Goal: Task Accomplishment & Management: Use online tool/utility

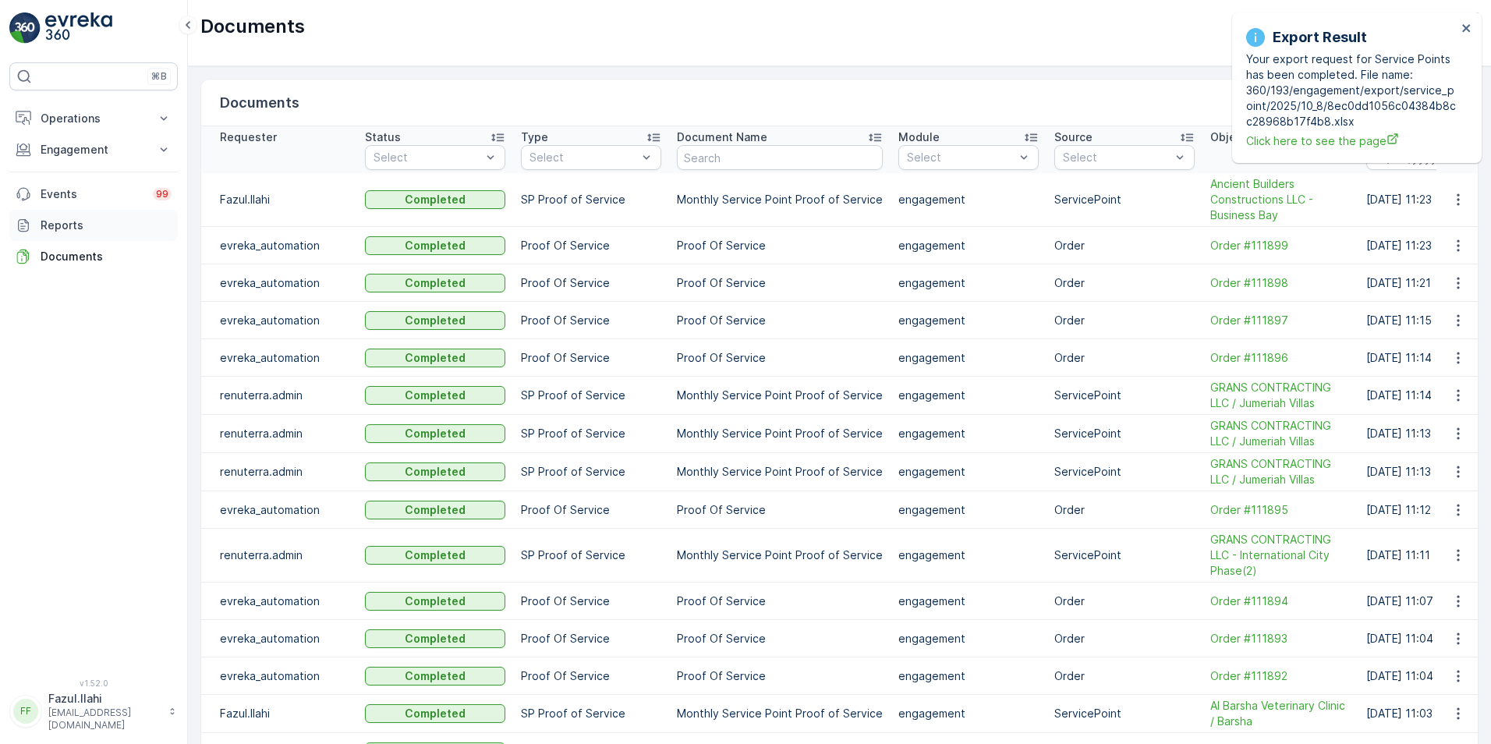
click at [74, 223] on p "Reports" at bounding box center [106, 225] width 131 height 16
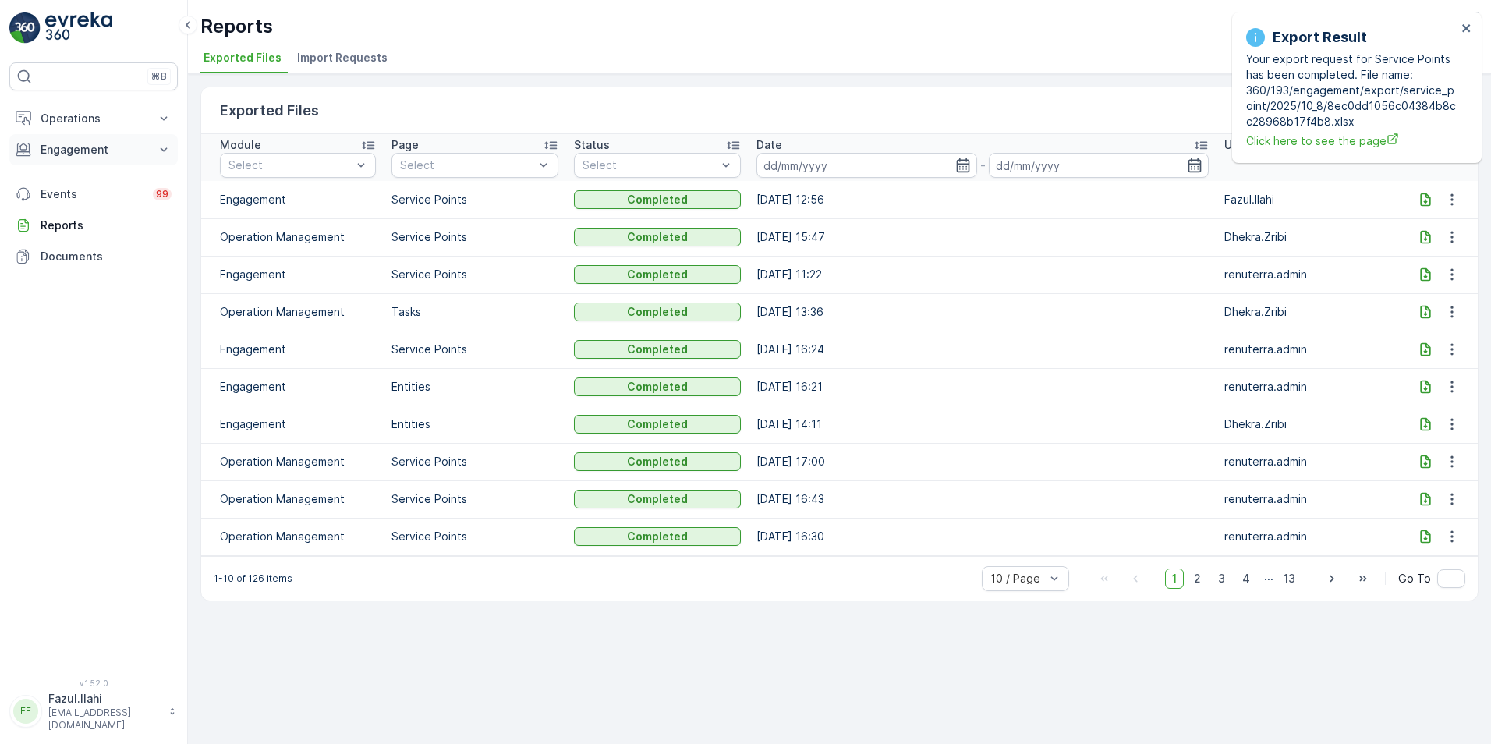
click at [60, 152] on p "Engagement" at bounding box center [94, 150] width 106 height 16
click at [77, 239] on p "Service Points" at bounding box center [78, 242] width 76 height 16
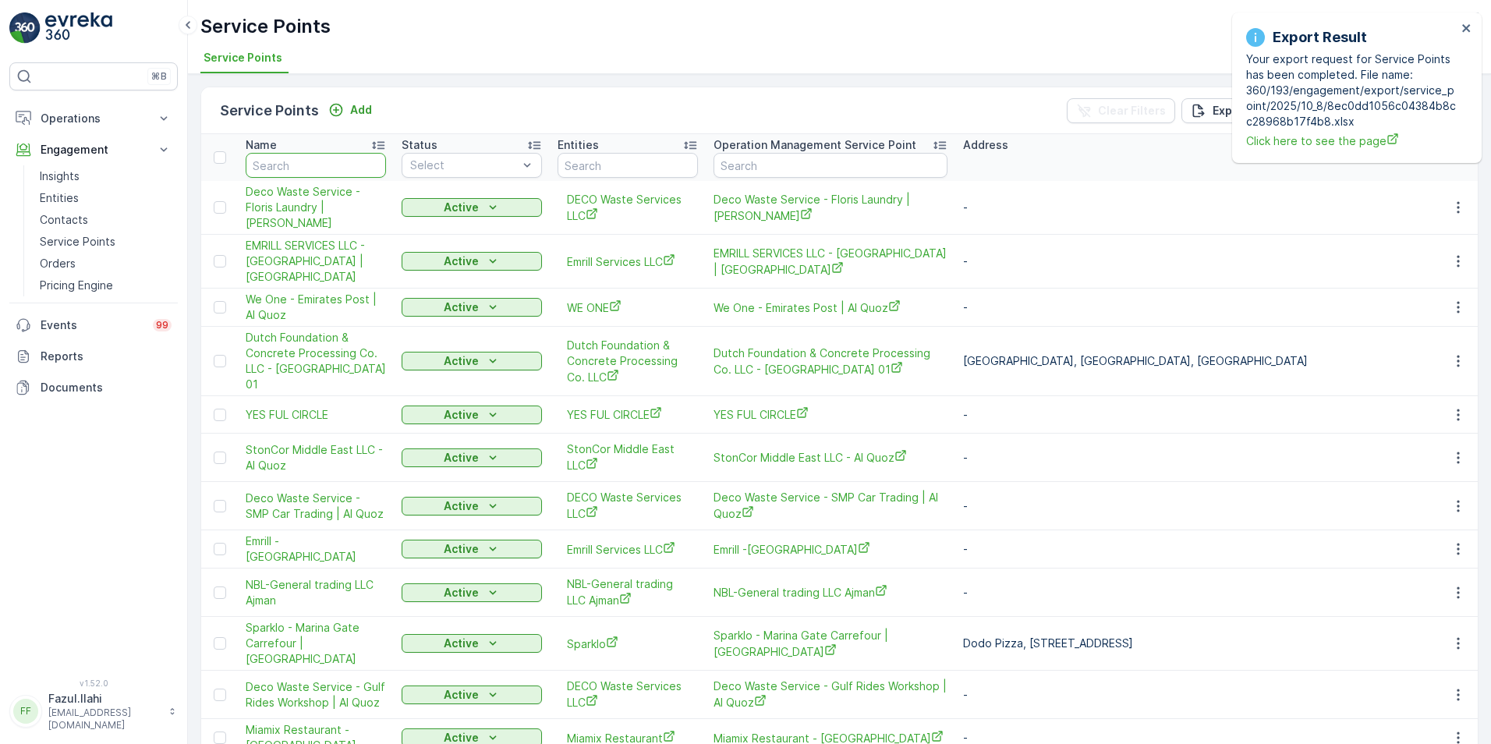
click at [306, 167] on input "text" at bounding box center [316, 165] width 140 height 25
type input "BOMBAY"
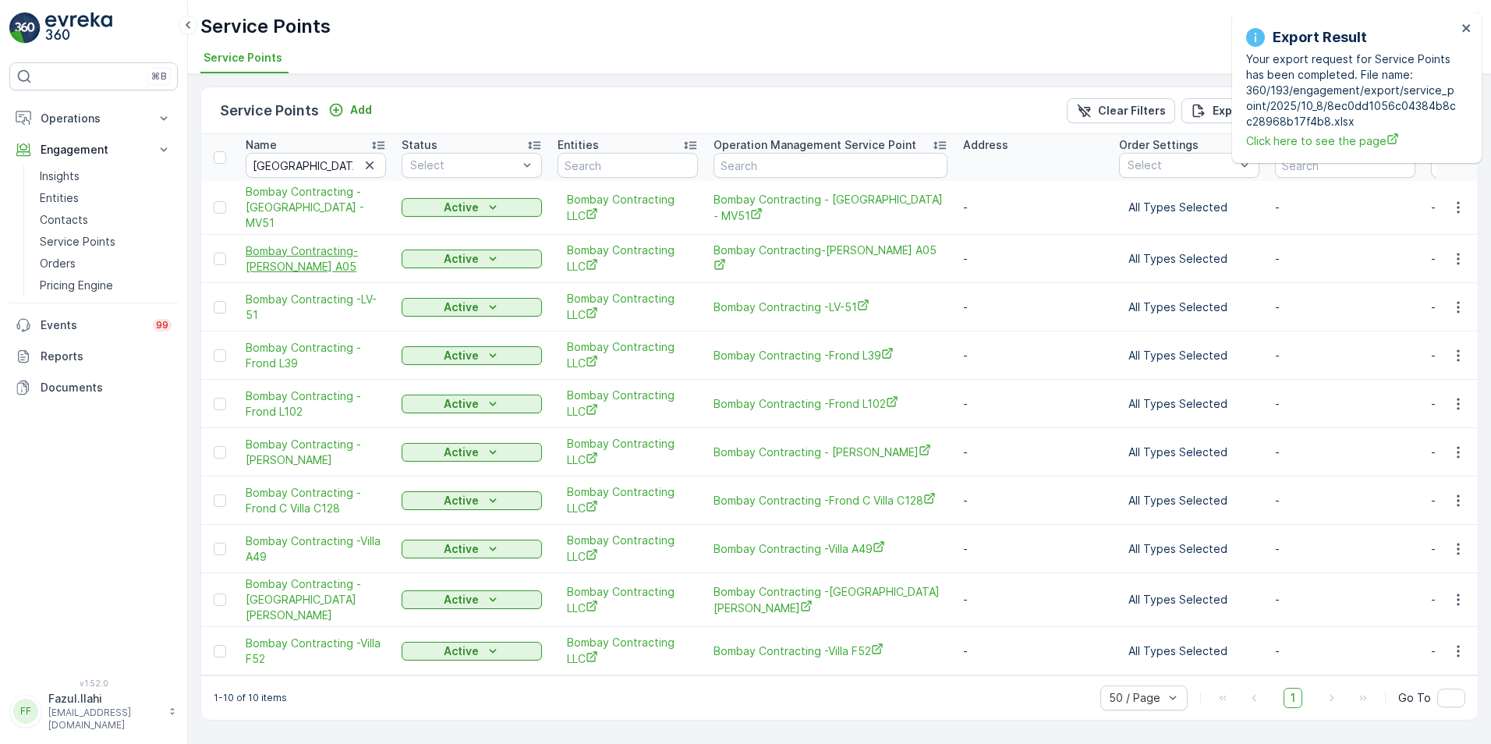
click at [270, 254] on span "Bombay Contracting-Lamer A05" at bounding box center [316, 258] width 140 height 31
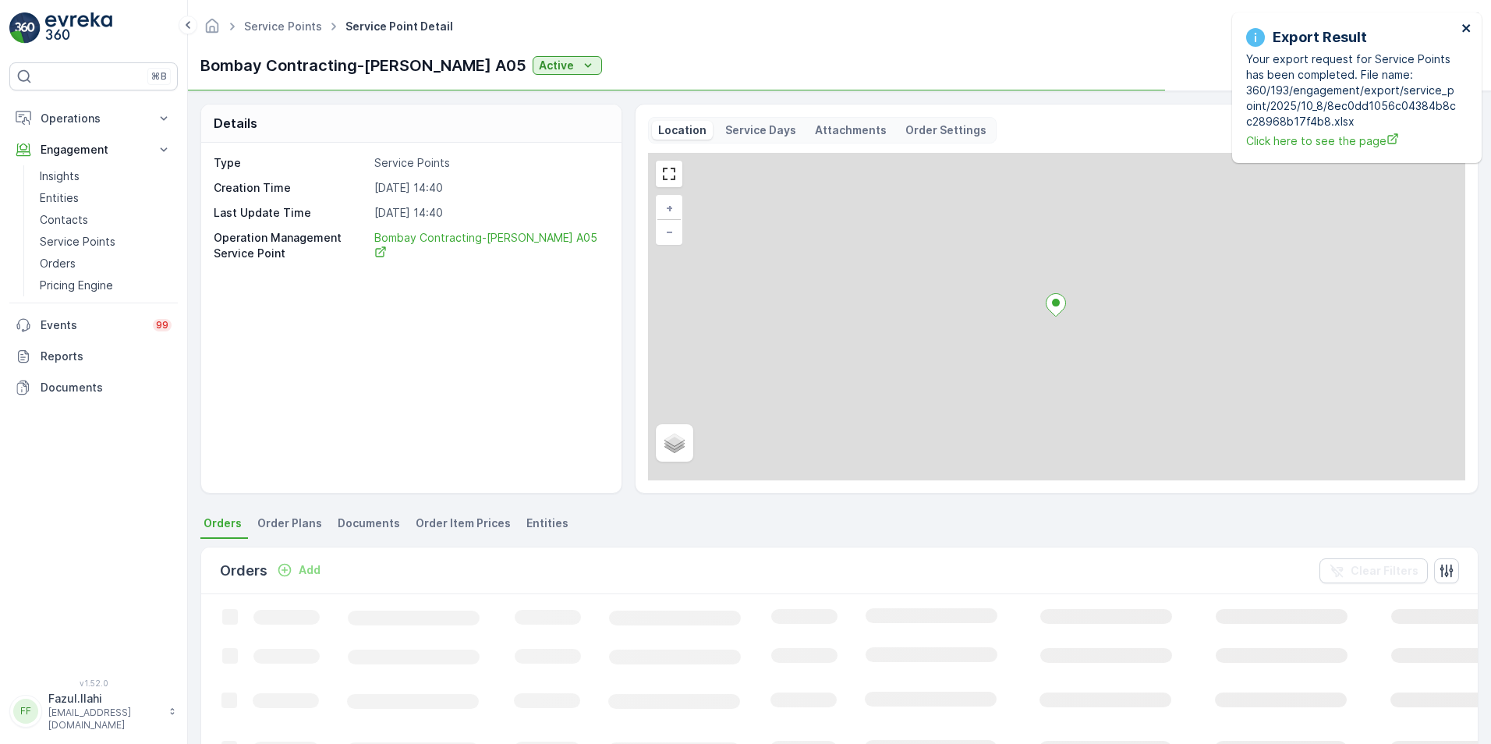
click at [1469, 25] on icon "close" at bounding box center [1466, 28] width 8 height 8
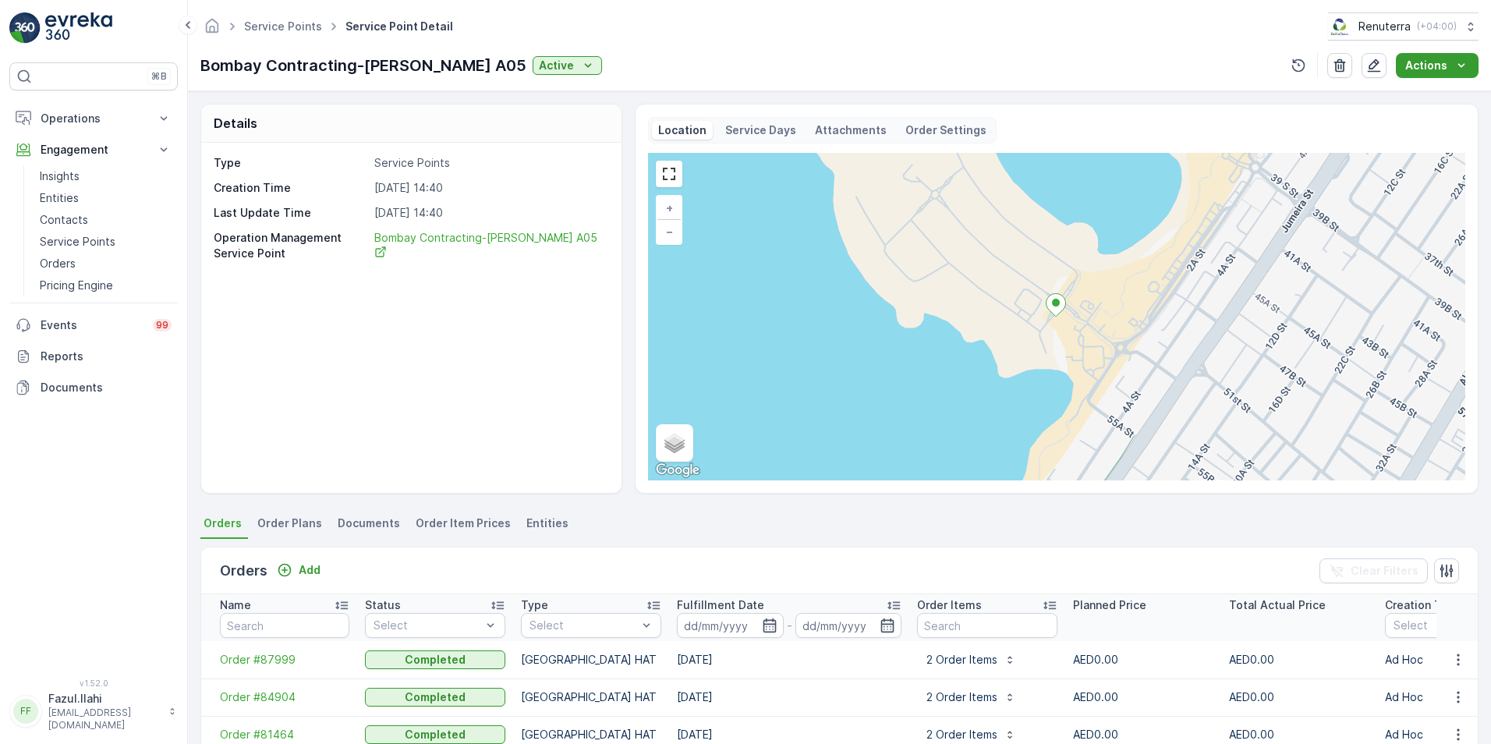
click at [1441, 62] on p "Actions" at bounding box center [1426, 66] width 42 height 16
click at [1423, 90] on span "Create Document" at bounding box center [1431, 95] width 94 height 16
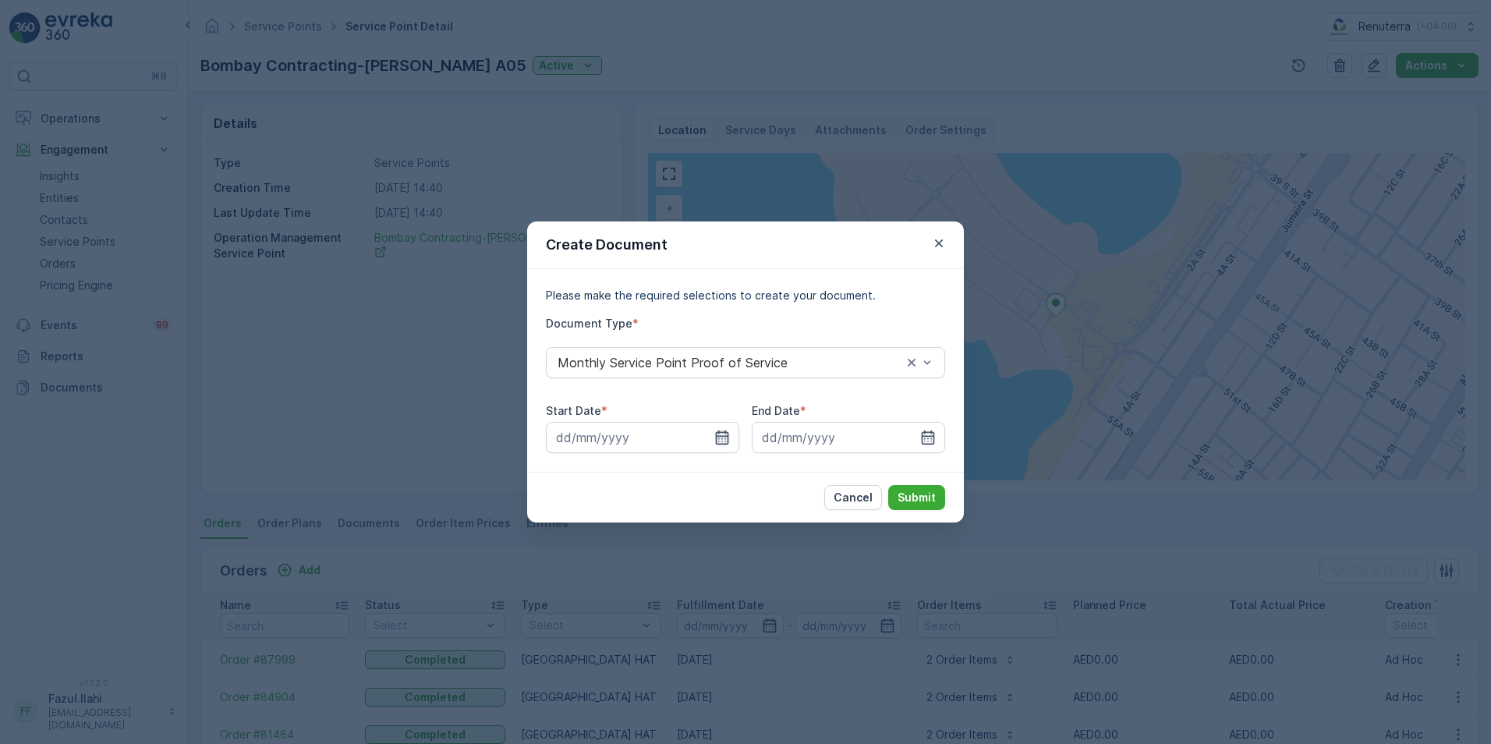
click at [720, 436] on icon "button" at bounding box center [722, 437] width 13 height 14
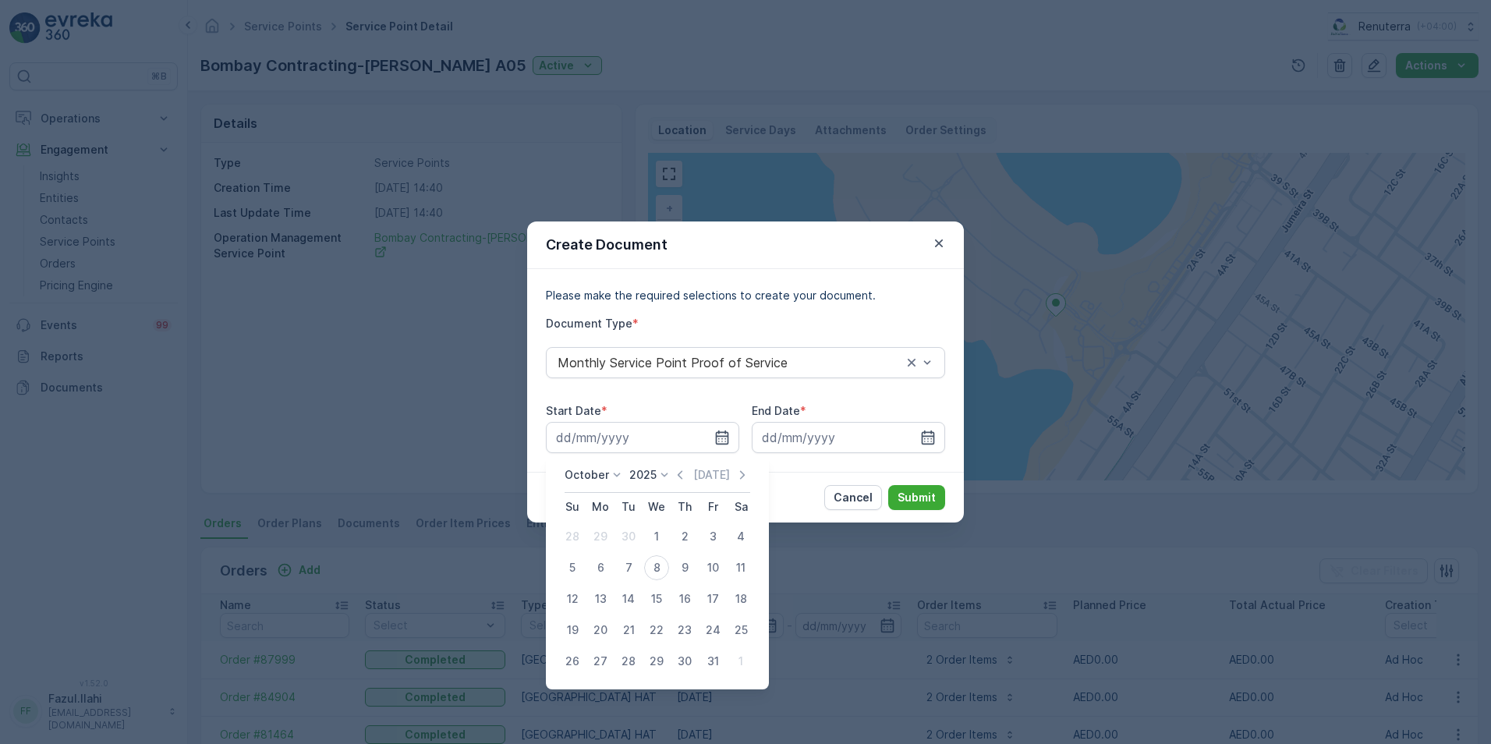
click at [685, 474] on icon "button" at bounding box center [680, 475] width 16 height 16
click at [601, 534] on div "1" at bounding box center [600, 536] width 25 height 25
type input "01.09.2025"
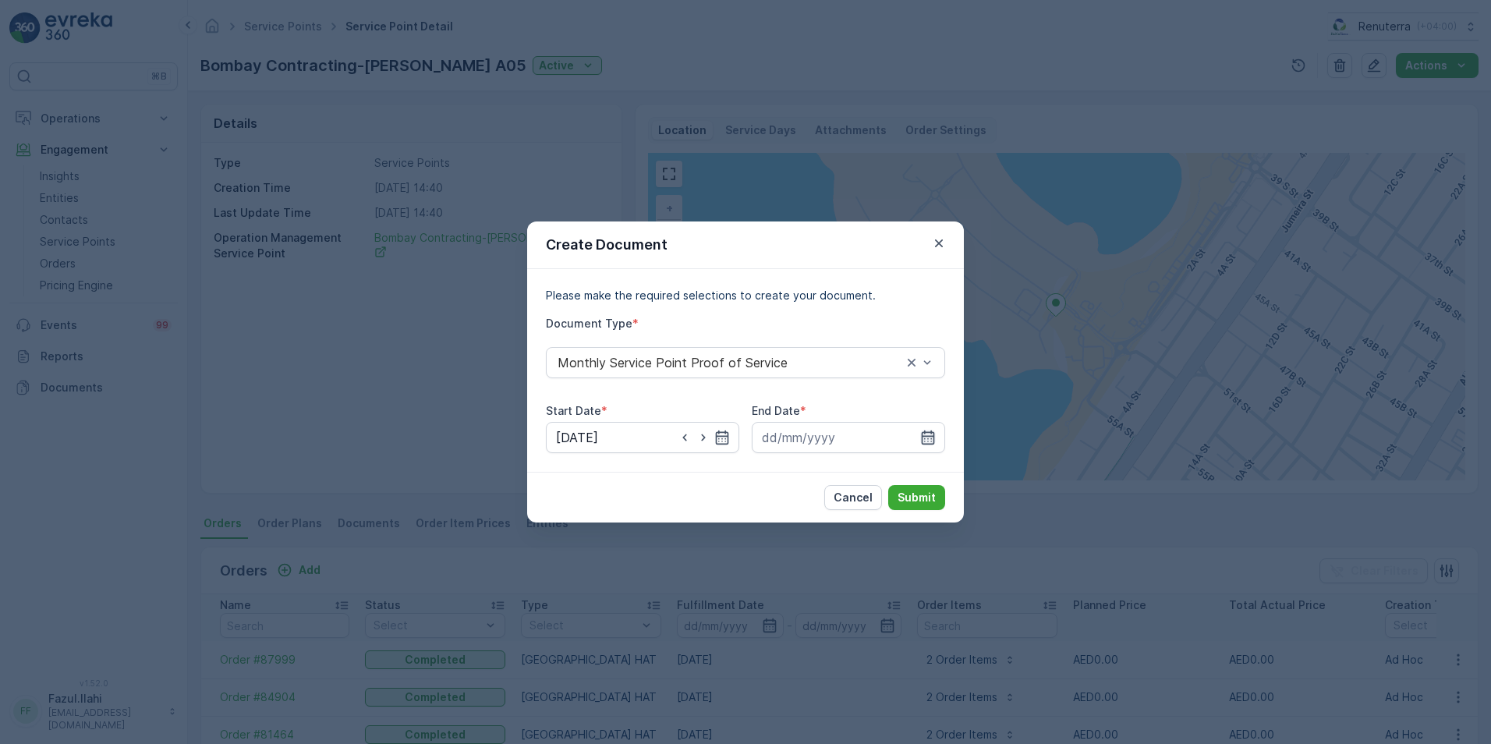
click at [921, 437] on icon "button" at bounding box center [928, 438] width 16 height 16
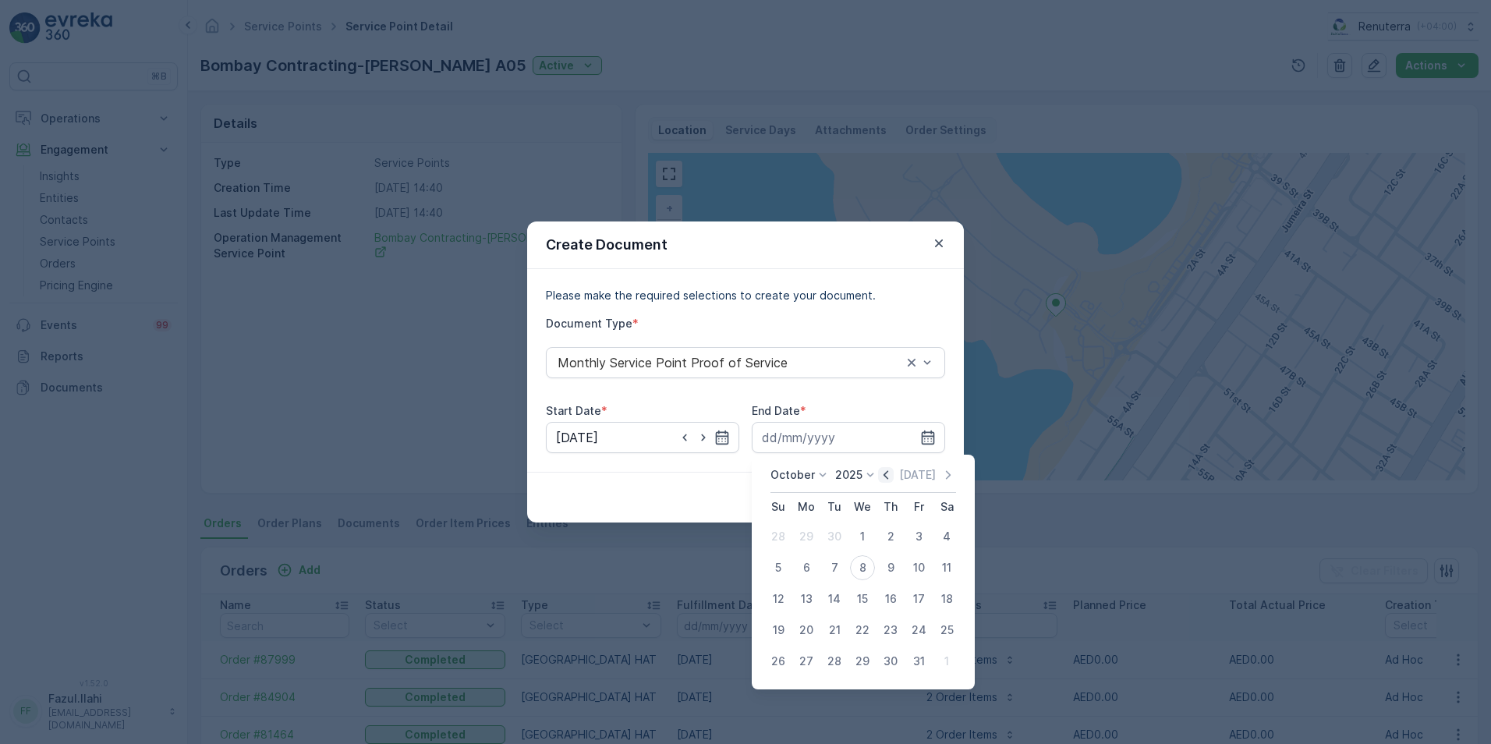
click at [882, 476] on icon "button" at bounding box center [886, 475] width 16 height 16
click at [832, 659] on div "30" at bounding box center [834, 661] width 25 height 25
type input "30.09.2025"
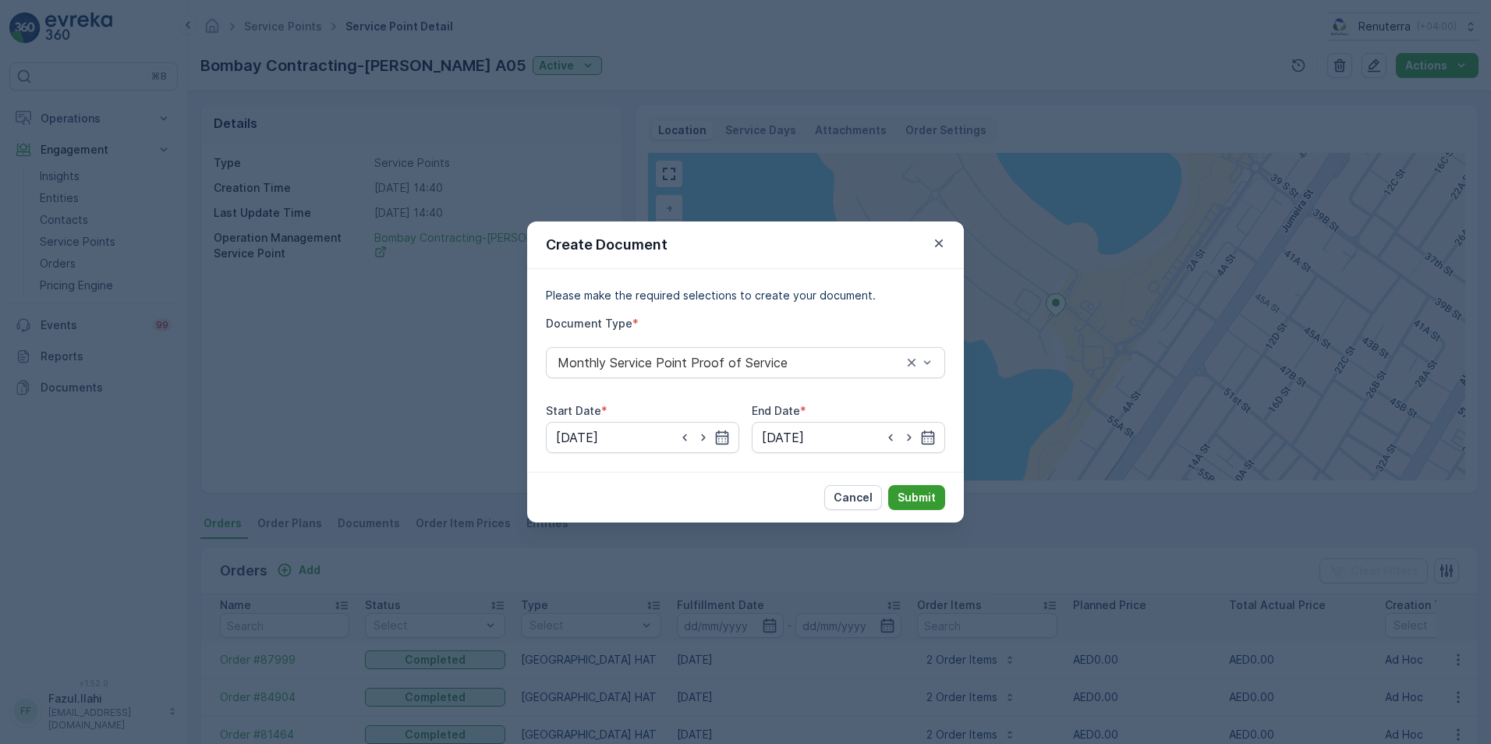
click at [926, 499] on p "Submit" at bounding box center [916, 498] width 38 height 16
click at [925, 498] on p "Submit" at bounding box center [916, 498] width 38 height 16
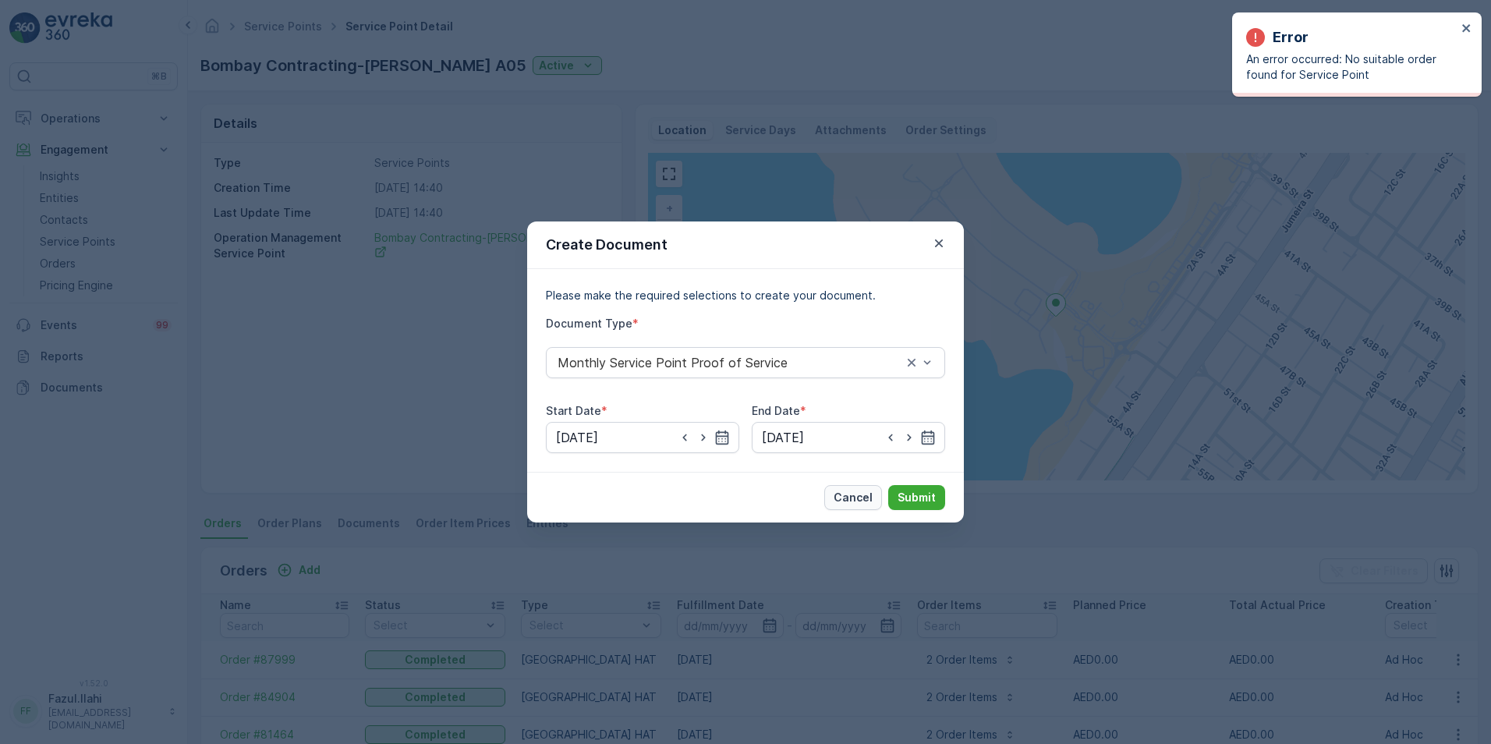
click at [856, 506] on button "Cancel" at bounding box center [853, 497] width 58 height 25
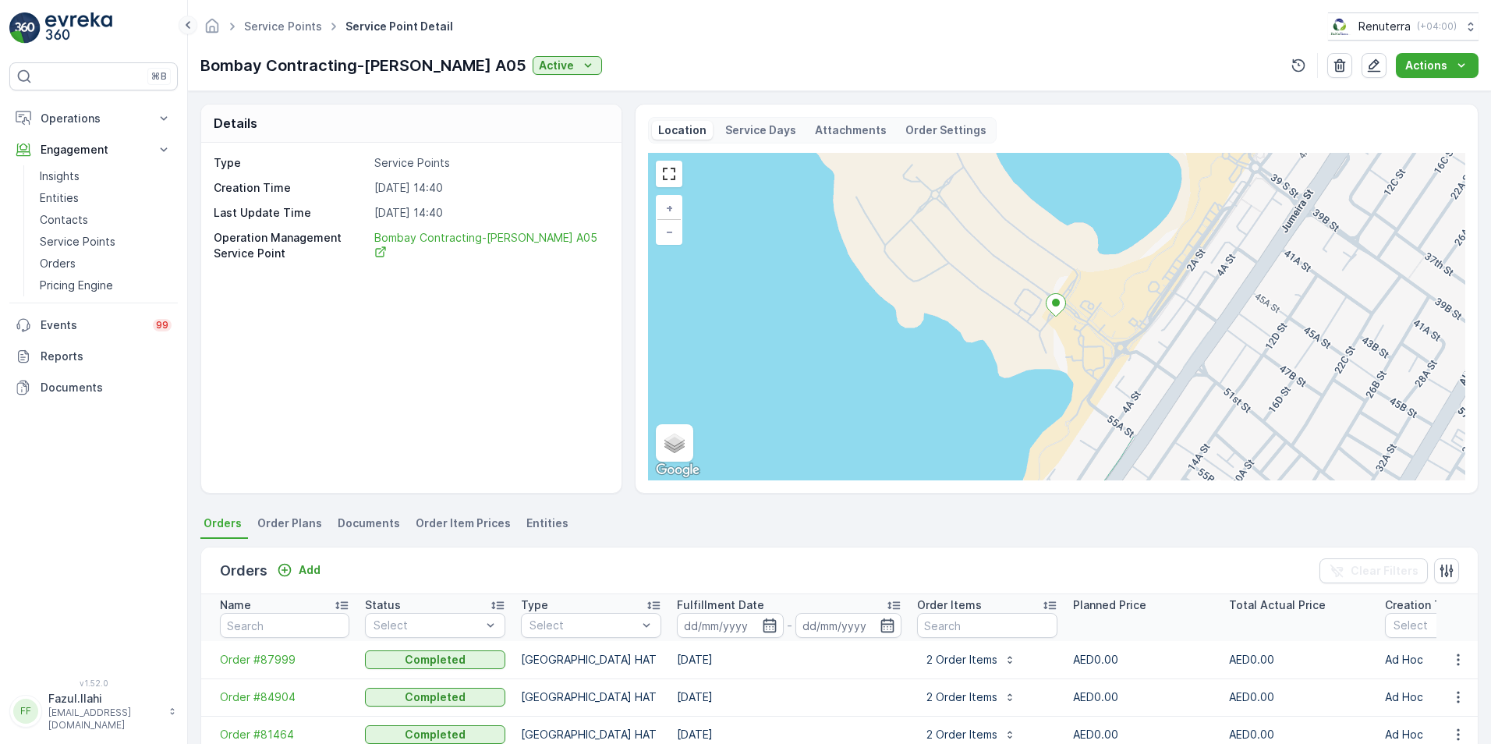
click at [184, 27] on icon at bounding box center [187, 25] width 17 height 19
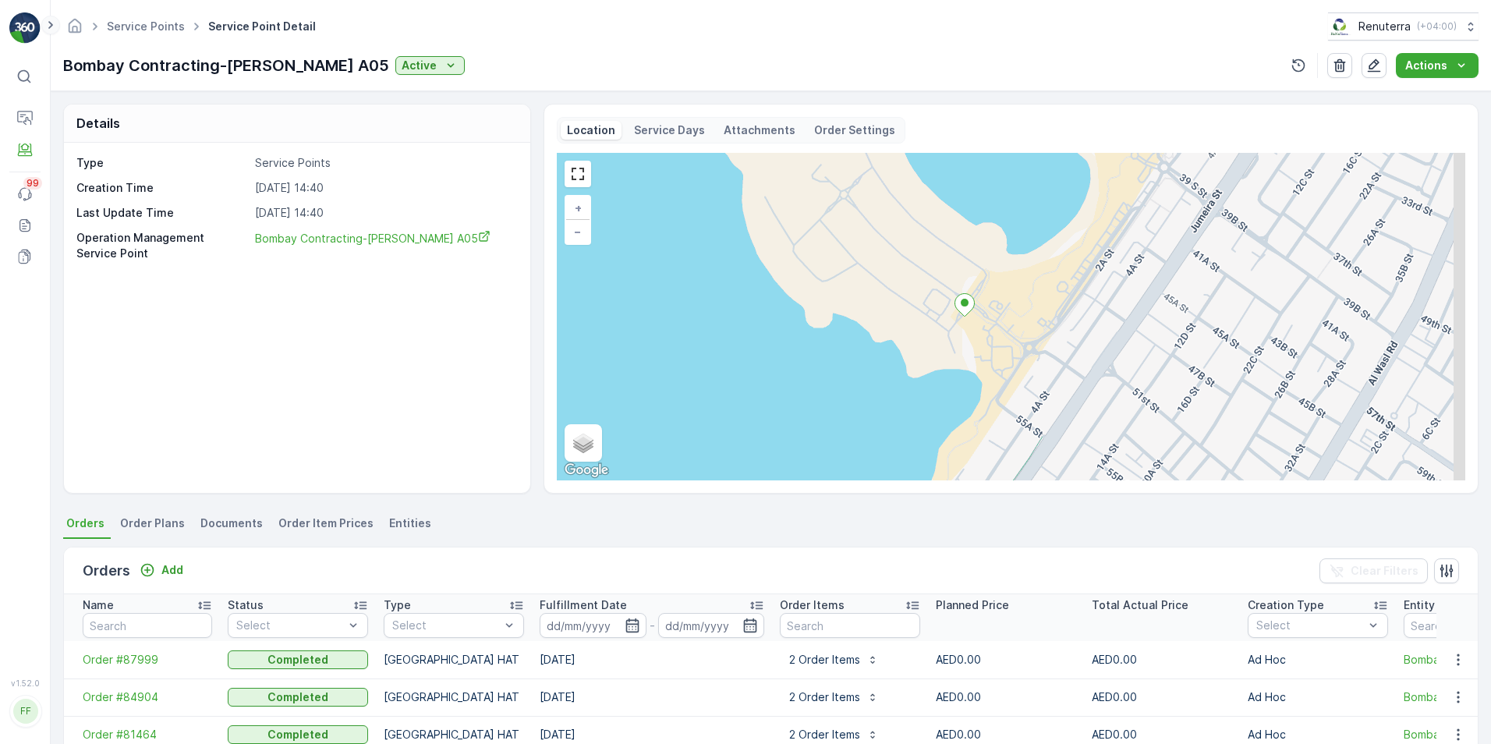
click at [48, 23] on icon at bounding box center [50, 25] width 17 height 19
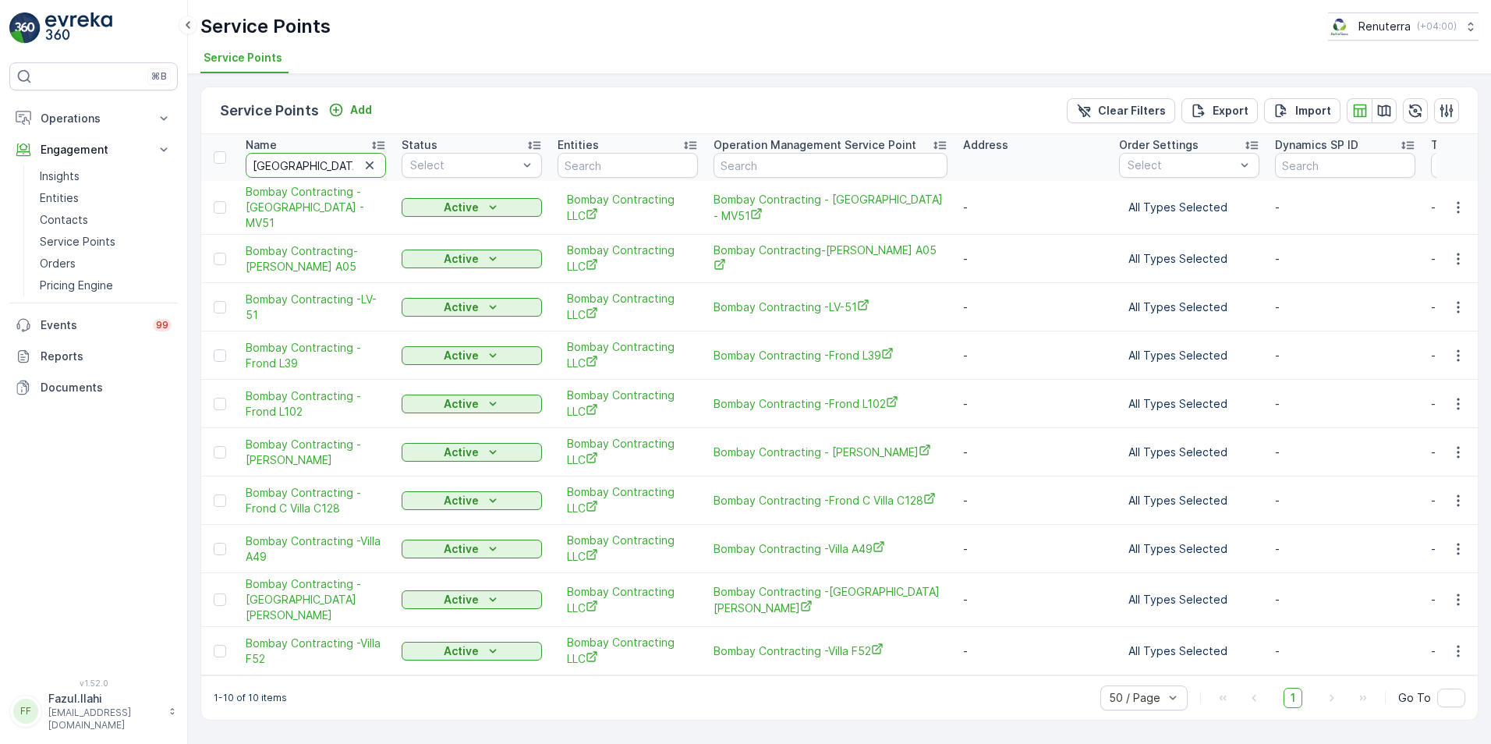
drag, startPoint x: 309, startPoint y: 164, endPoint x: 256, endPoint y: 161, distance: 53.9
click at [256, 161] on input "BOMBAY" at bounding box center [316, 165] width 140 height 25
type input "BCI"
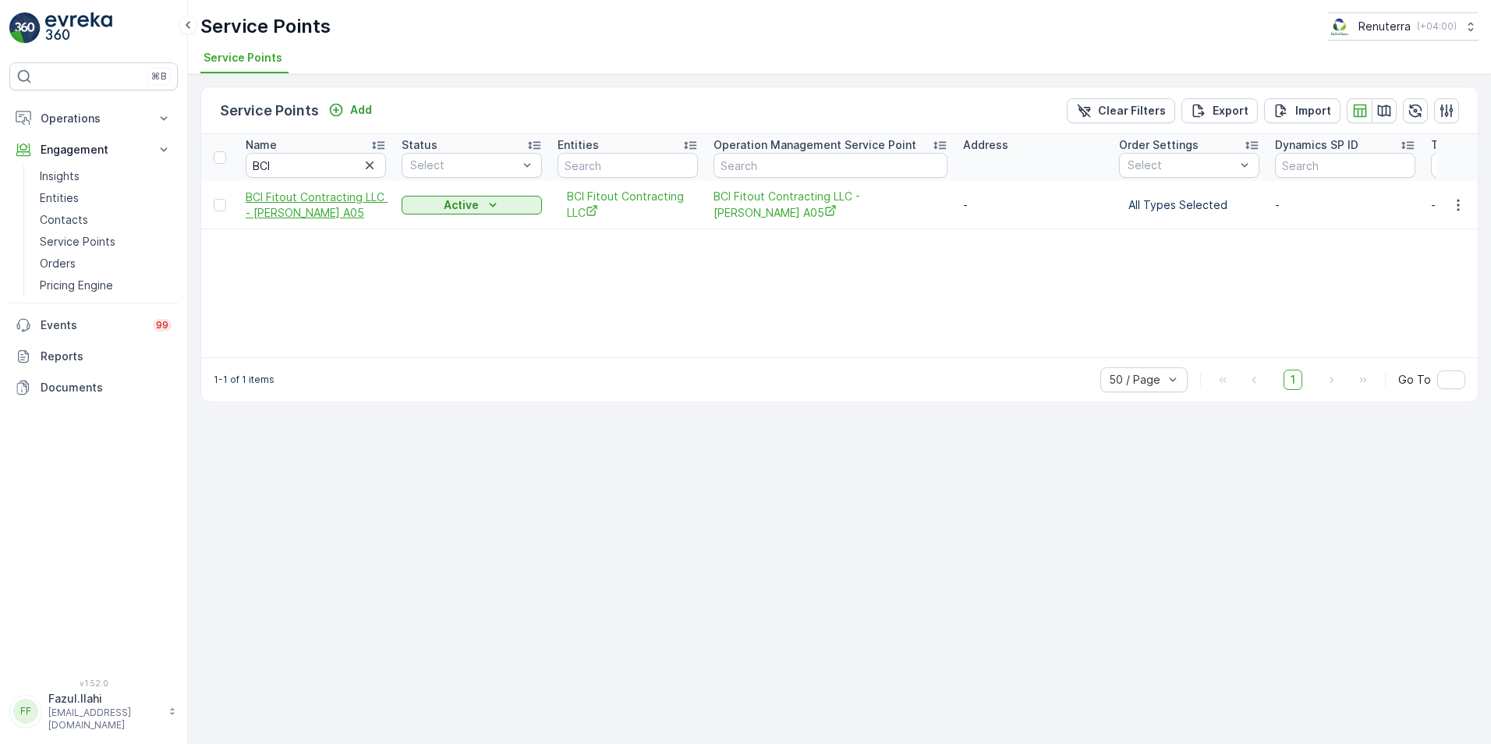
click at [285, 207] on span "BCI Fitout Contracting LLC - [PERSON_NAME] A05" at bounding box center [316, 204] width 140 height 31
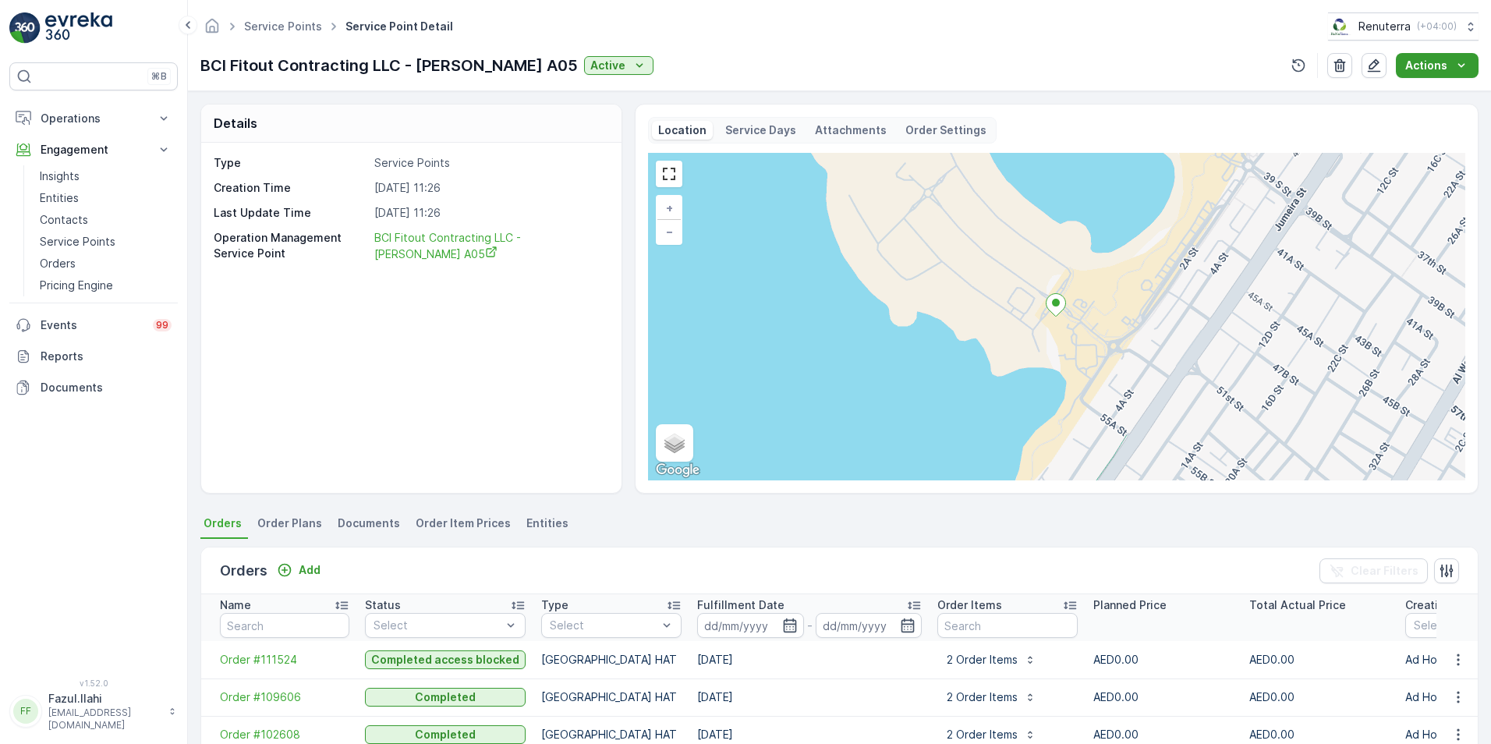
click at [1461, 60] on icon "Actions" at bounding box center [1461, 66] width 16 height 16
click at [1418, 91] on span "Create Document" at bounding box center [1431, 95] width 94 height 16
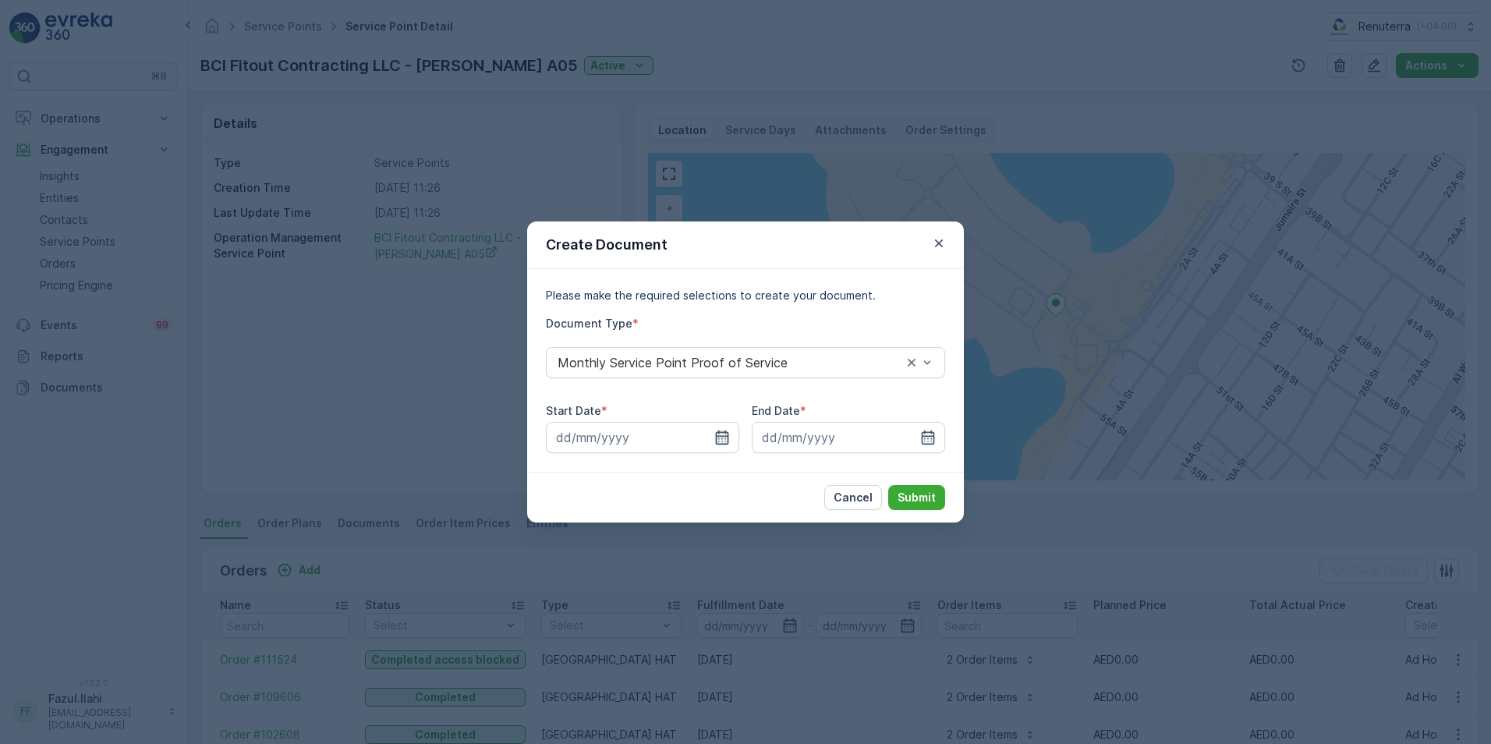
click at [714, 444] on icon "button" at bounding box center [722, 438] width 16 height 16
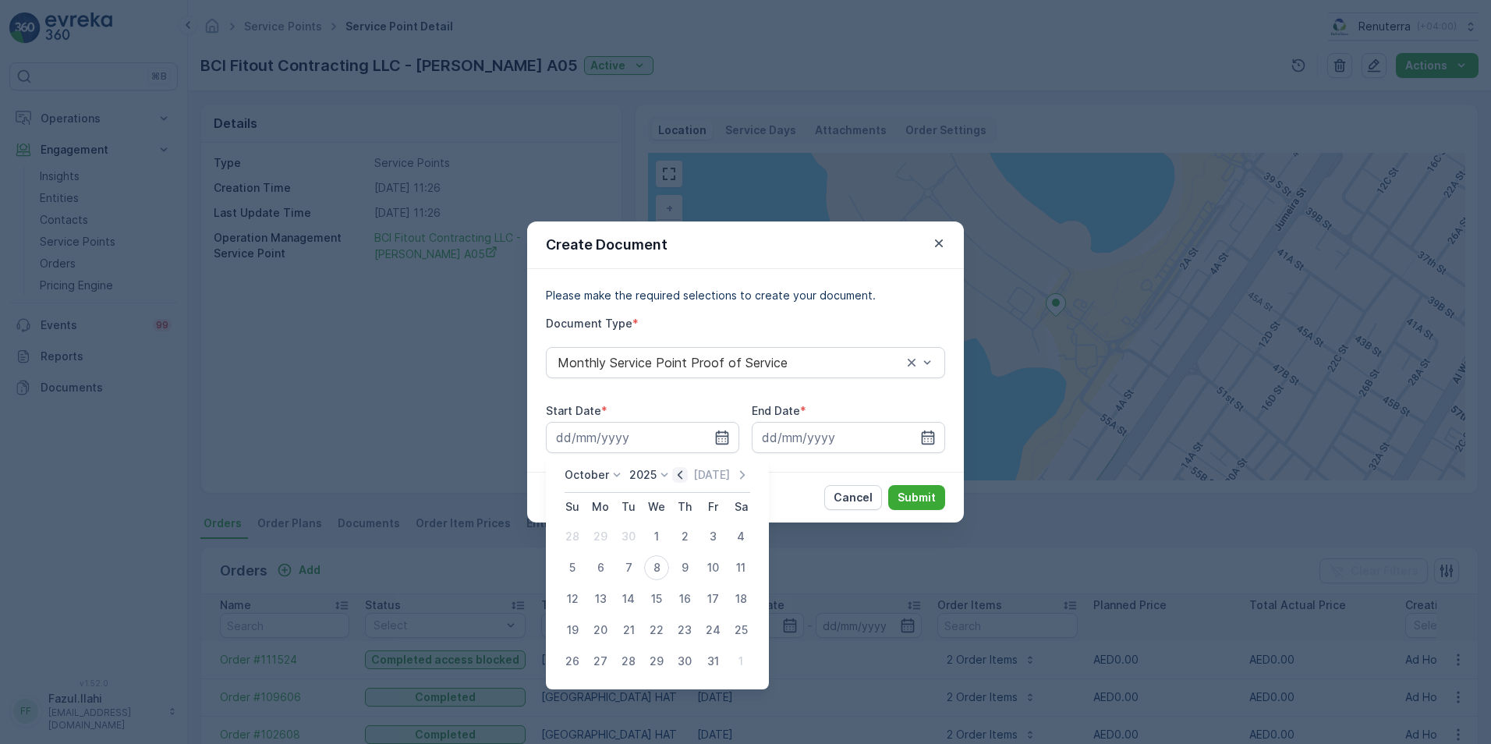
click at [682, 478] on icon "button" at bounding box center [679, 474] width 5 height 9
click at [605, 539] on div "1" at bounding box center [600, 536] width 25 height 25
type input "01.09.2025"
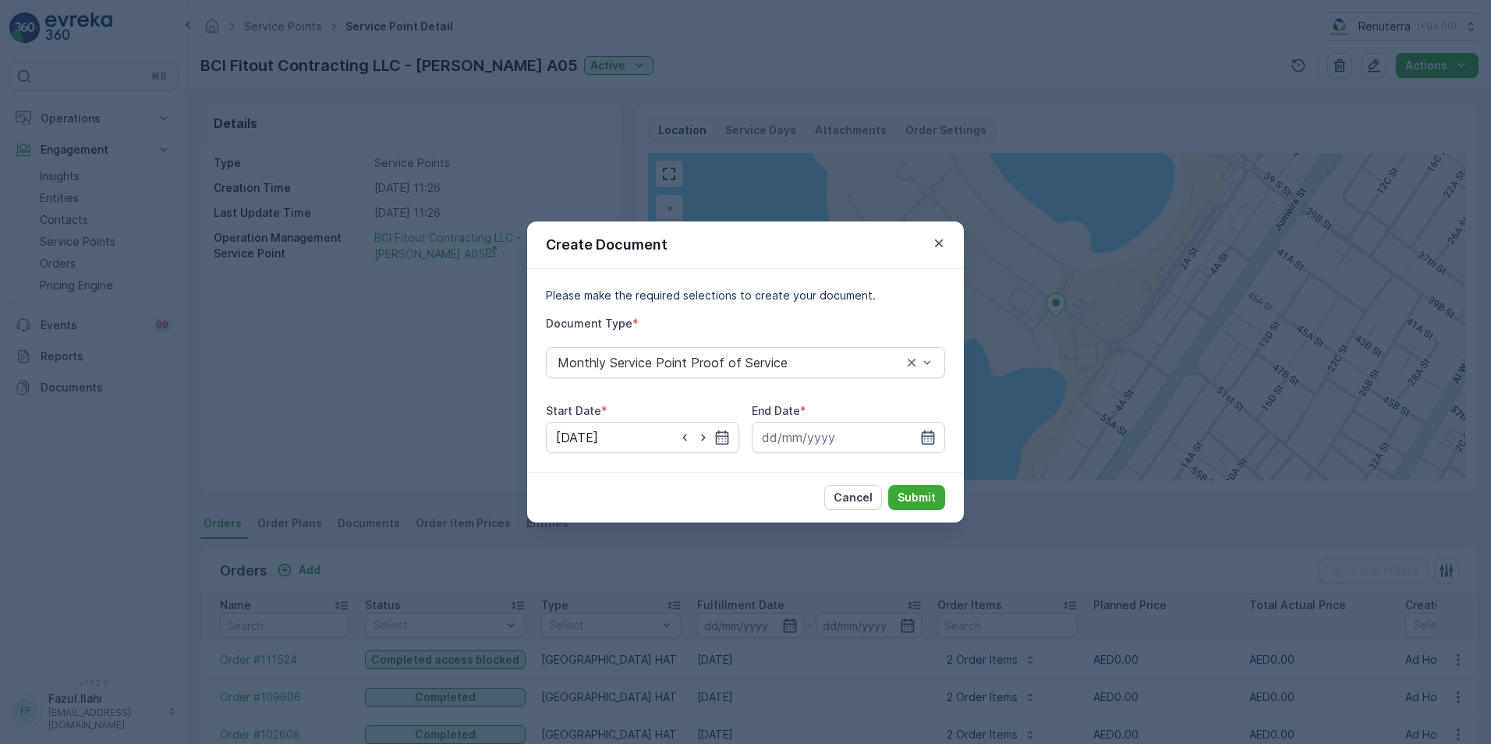
click at [924, 439] on icon "button" at bounding box center [928, 438] width 16 height 16
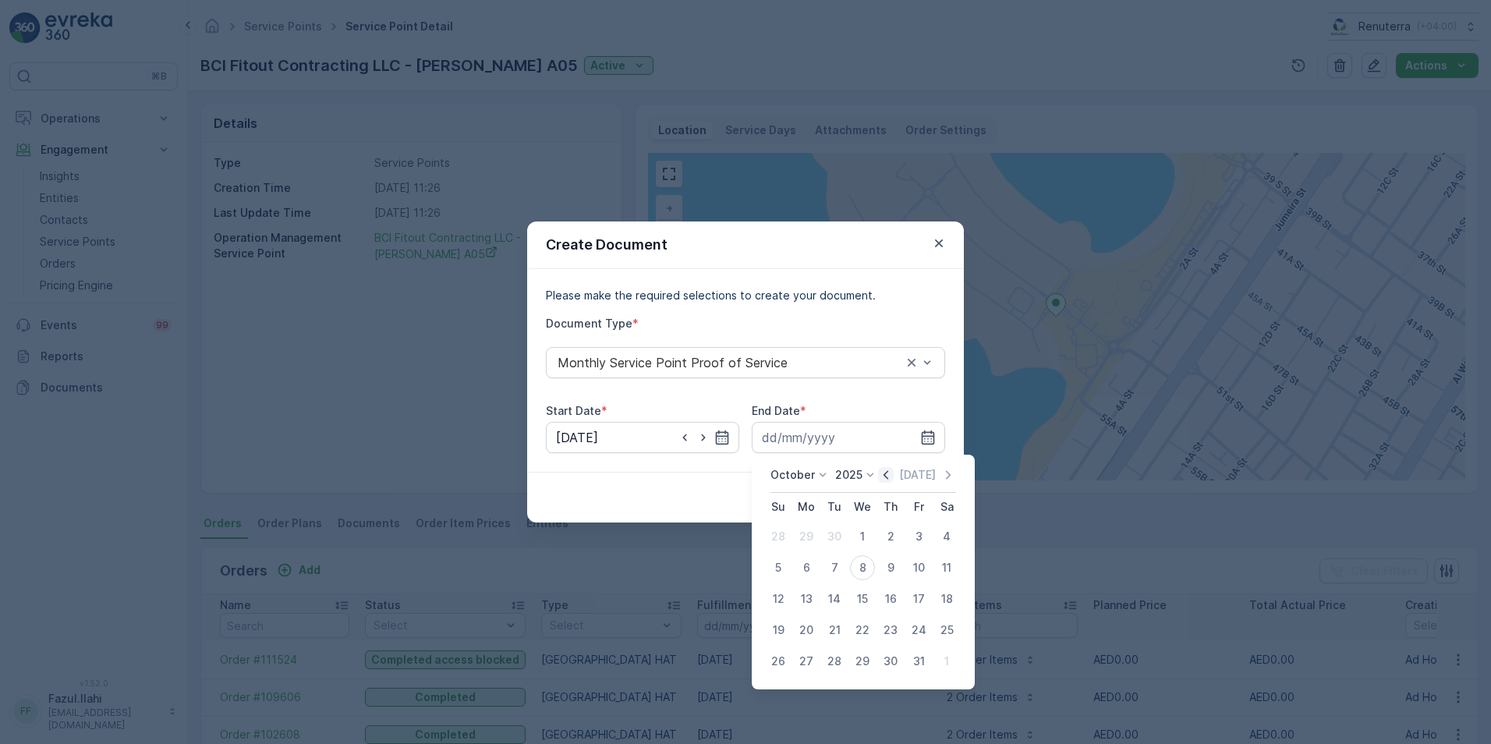
click at [888, 474] on icon "button" at bounding box center [885, 474] width 5 height 9
click at [837, 657] on div "30" at bounding box center [834, 661] width 25 height 25
type input "30.09.2025"
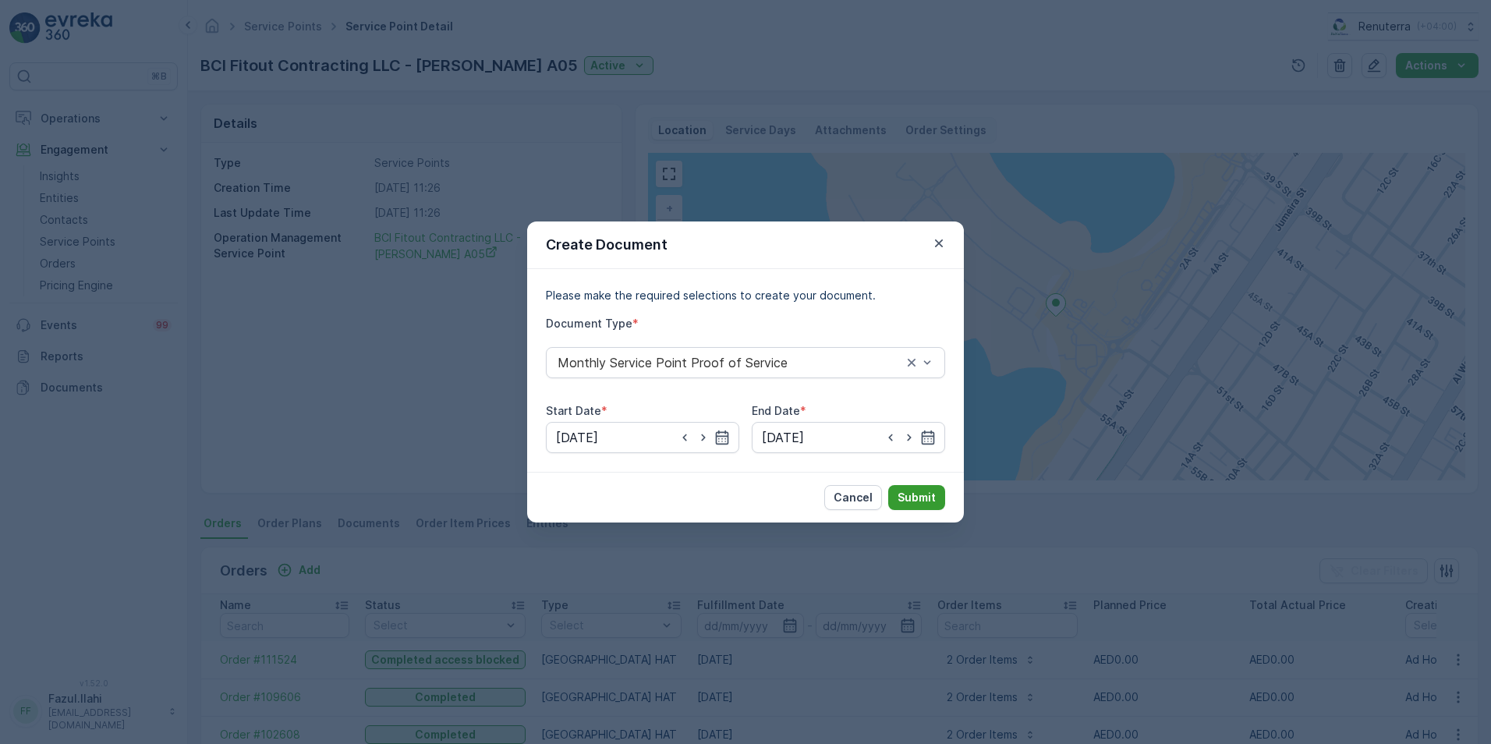
click at [922, 497] on p "Submit" at bounding box center [916, 498] width 38 height 16
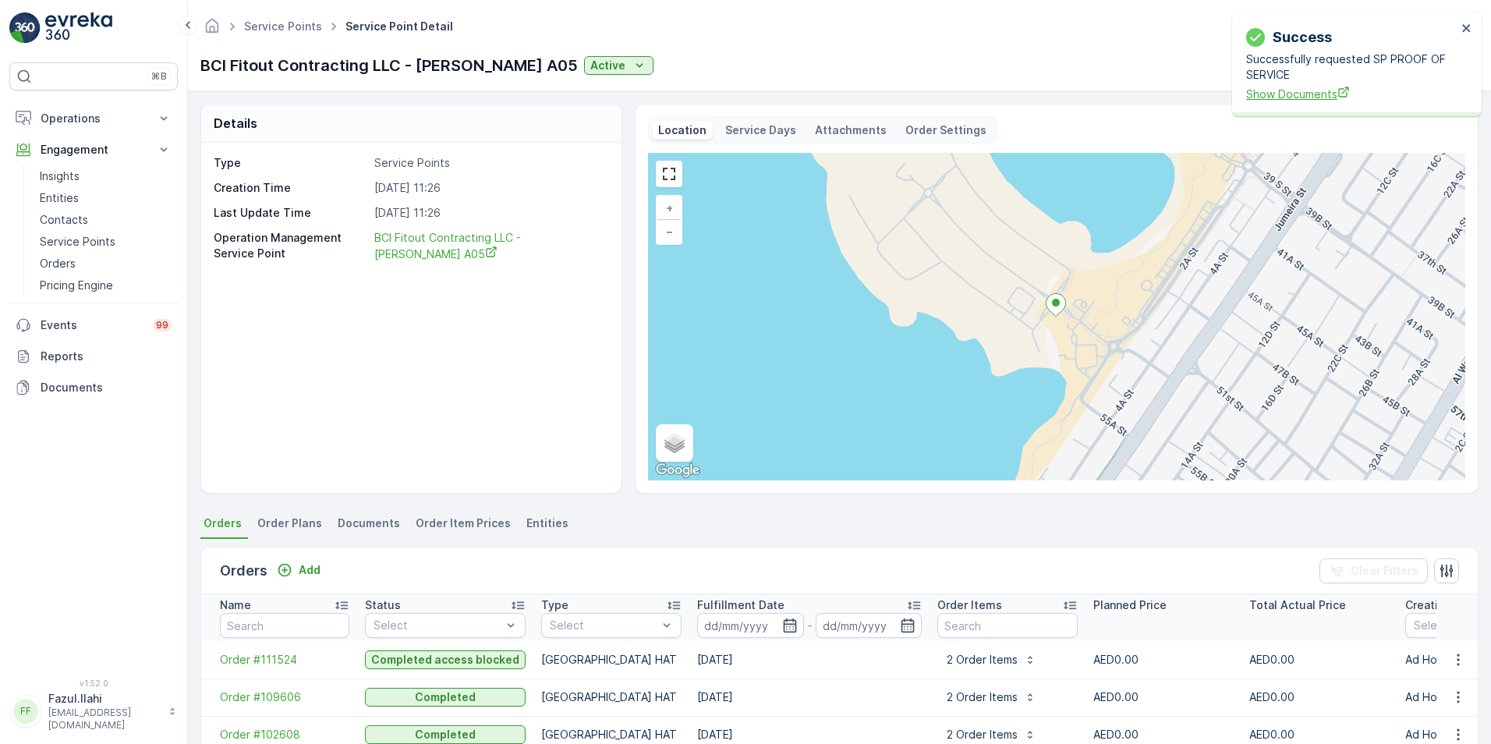
click at [1266, 94] on span "Show Documents" at bounding box center [1351, 94] width 210 height 16
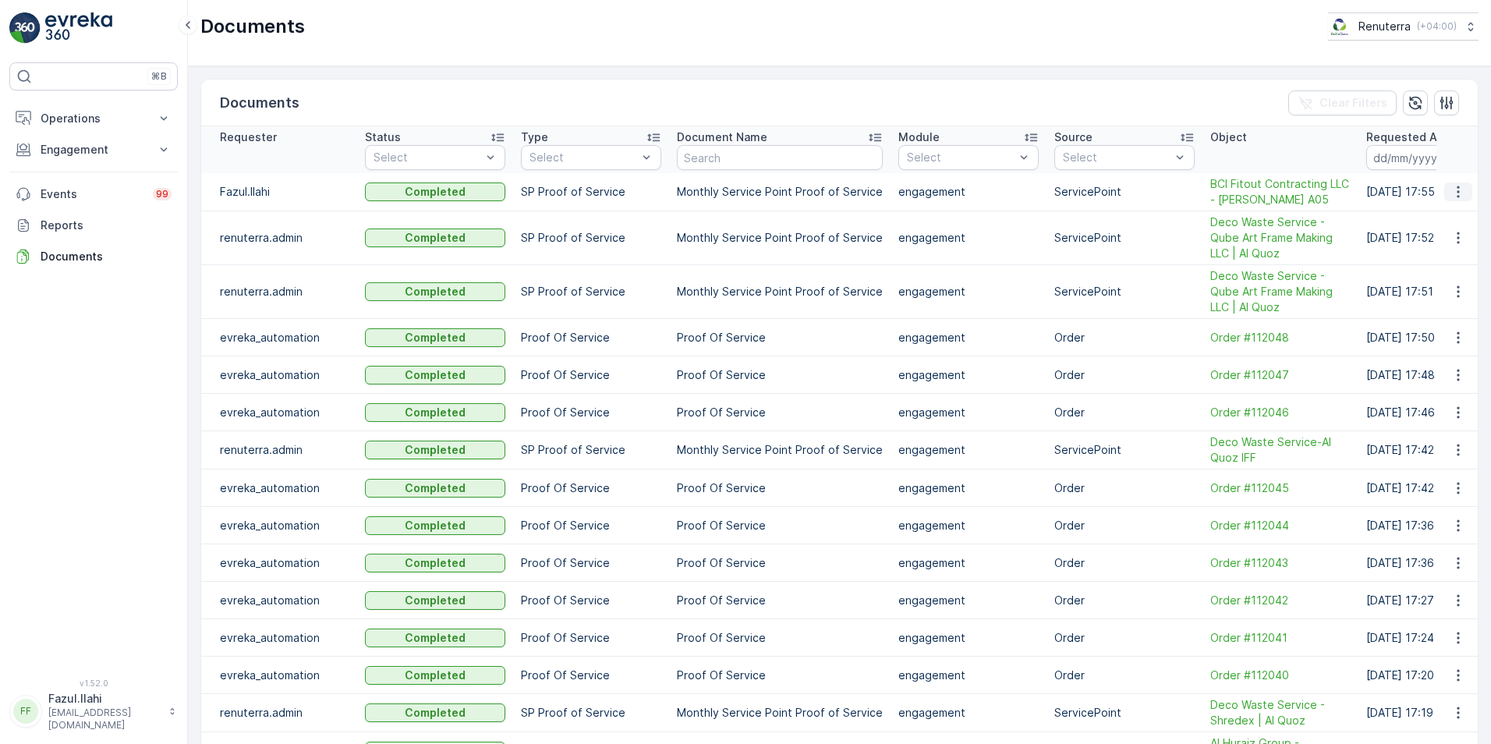
click at [1450, 196] on icon "button" at bounding box center [1458, 192] width 16 height 16
click at [1448, 221] on span "See Details" at bounding box center [1453, 215] width 60 height 16
click at [1455, 193] on icon "button" at bounding box center [1458, 192] width 16 height 16
click at [1448, 217] on span "See Details" at bounding box center [1453, 215] width 60 height 16
